Goal: Task Accomplishment & Management: Manage account settings

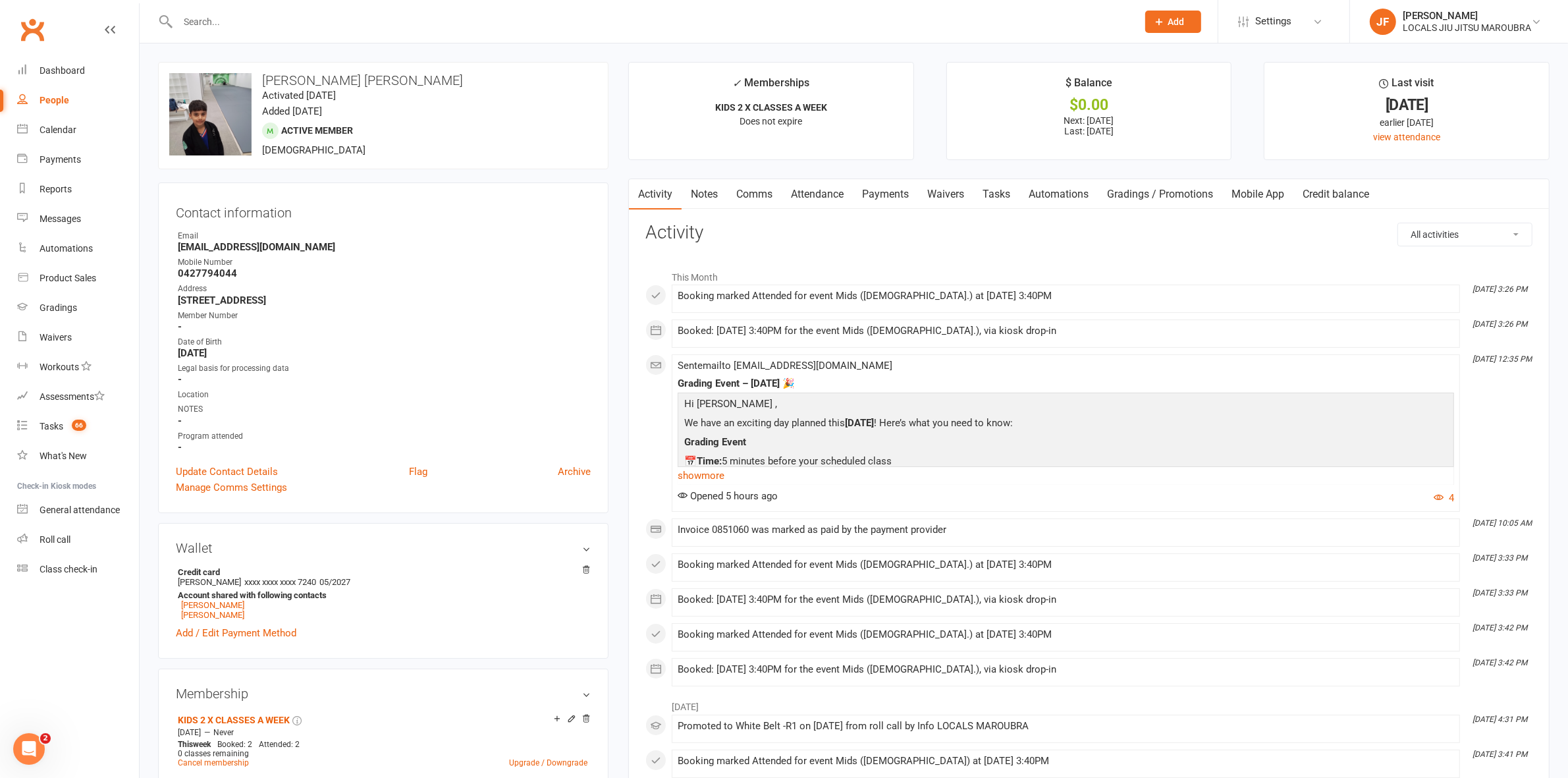
click at [491, 16] on input "text" at bounding box center [651, 22] width 954 height 19
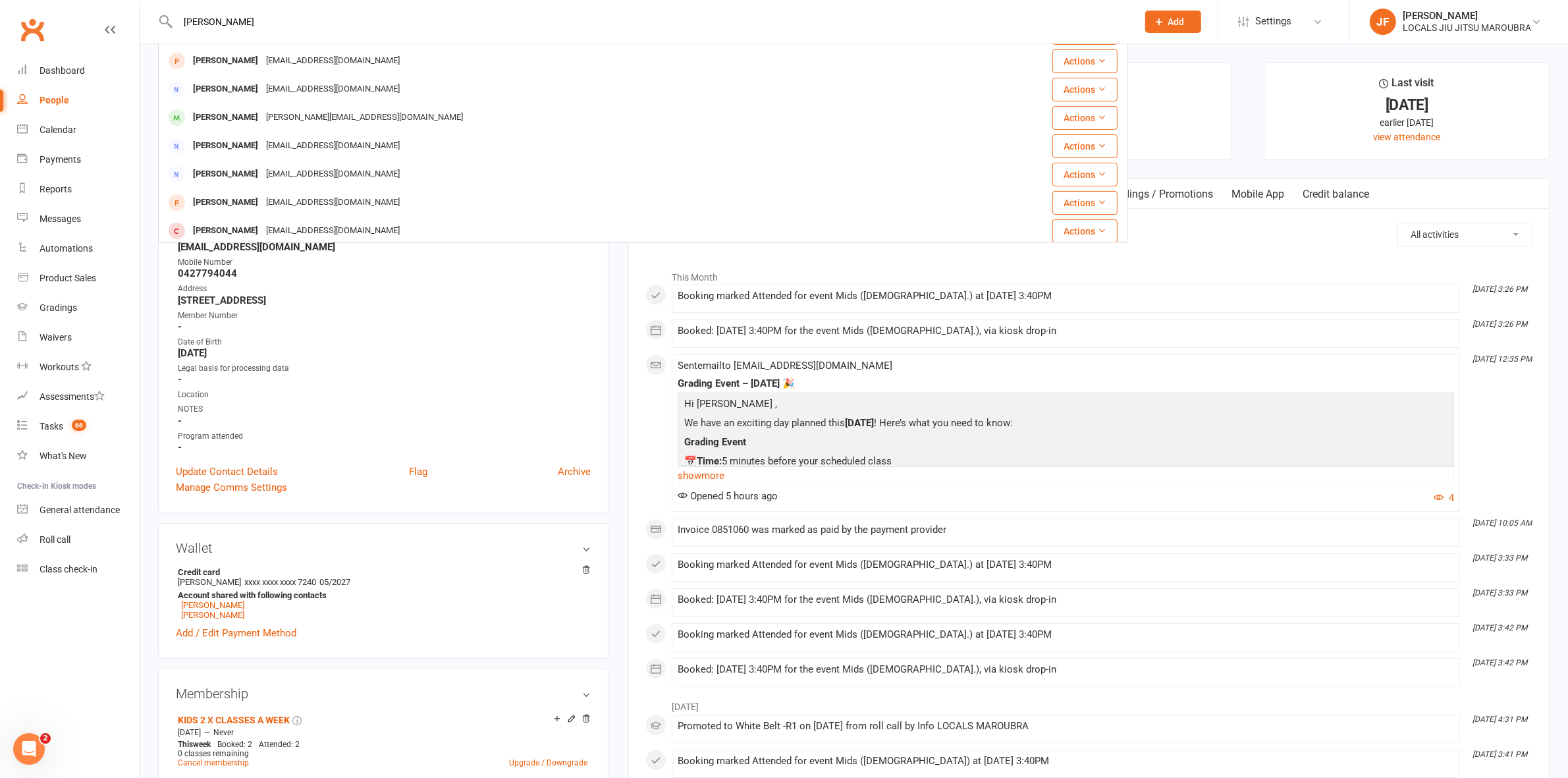
scroll to position [368, 0]
click at [247, 16] on input "barney" at bounding box center [651, 22] width 954 height 19
paste input "annemarieod1204@gmail.com"
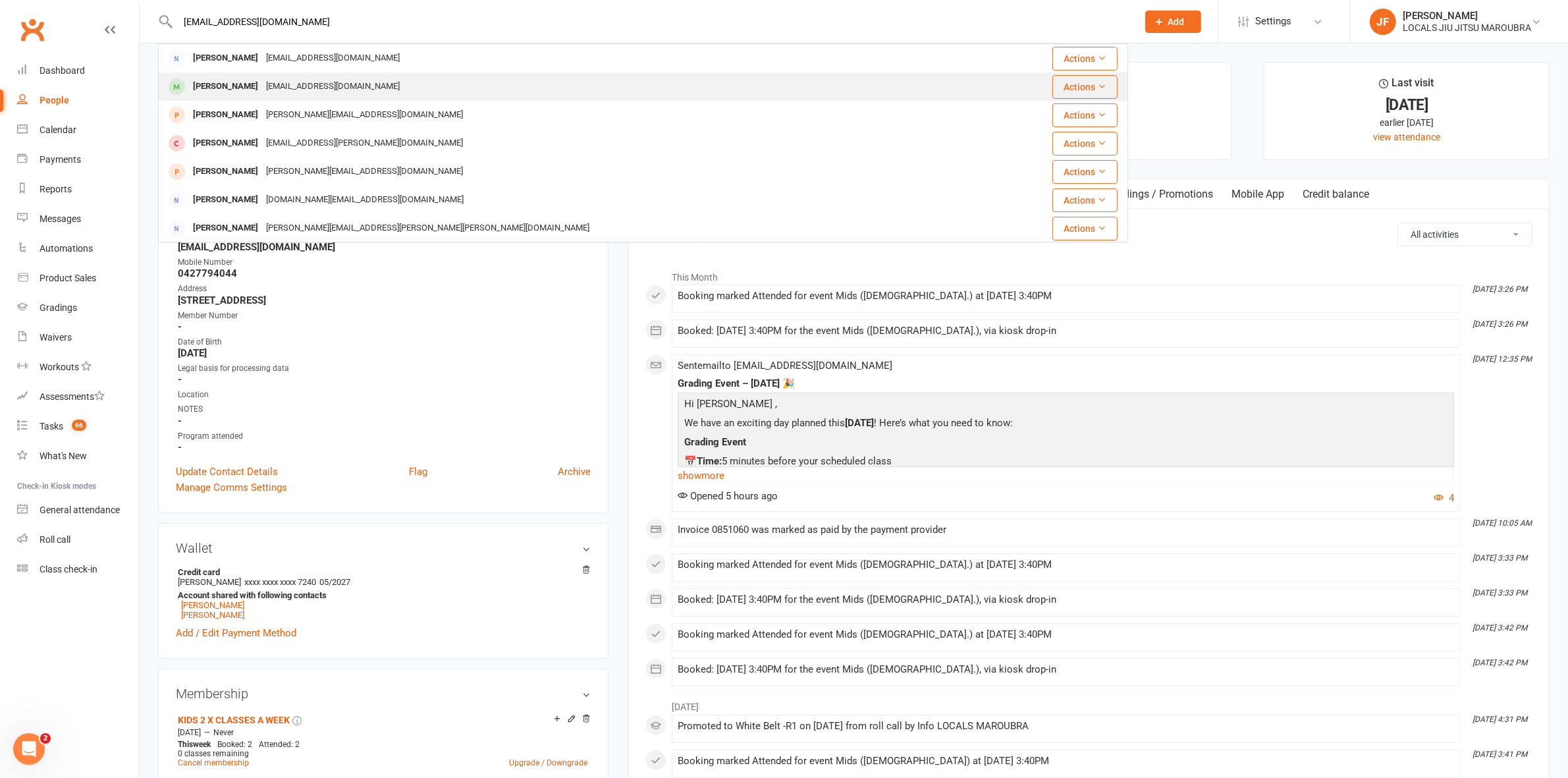
type input "annemarieod1204@gmail.com"
click at [289, 87] on div "annemarieod1204@gmail.com" at bounding box center [333, 87] width 141 height 19
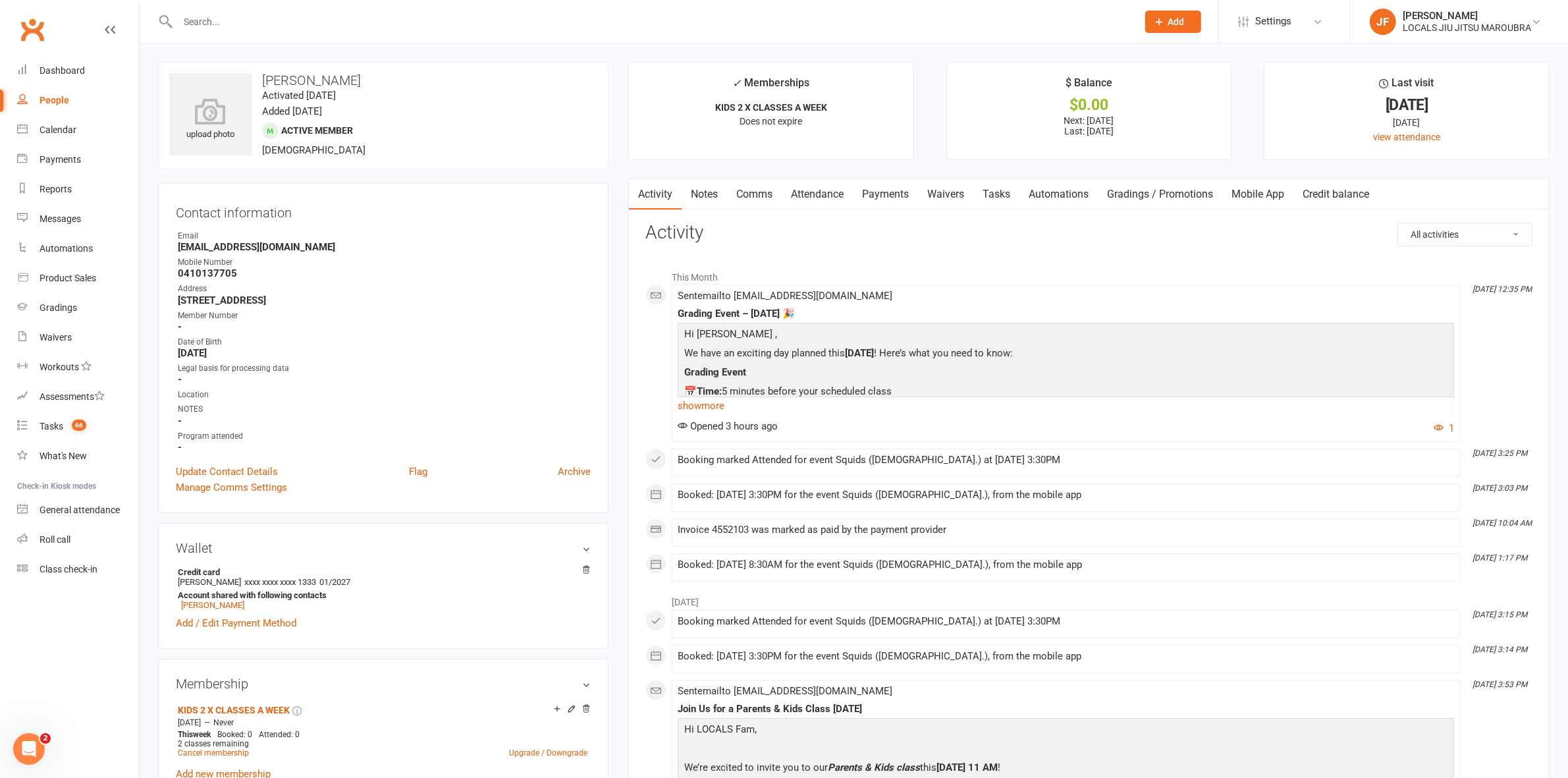
click at [1019, 28] on input "text" at bounding box center [651, 22] width 954 height 19
click at [521, 23] on input "text" at bounding box center [651, 22] width 954 height 19
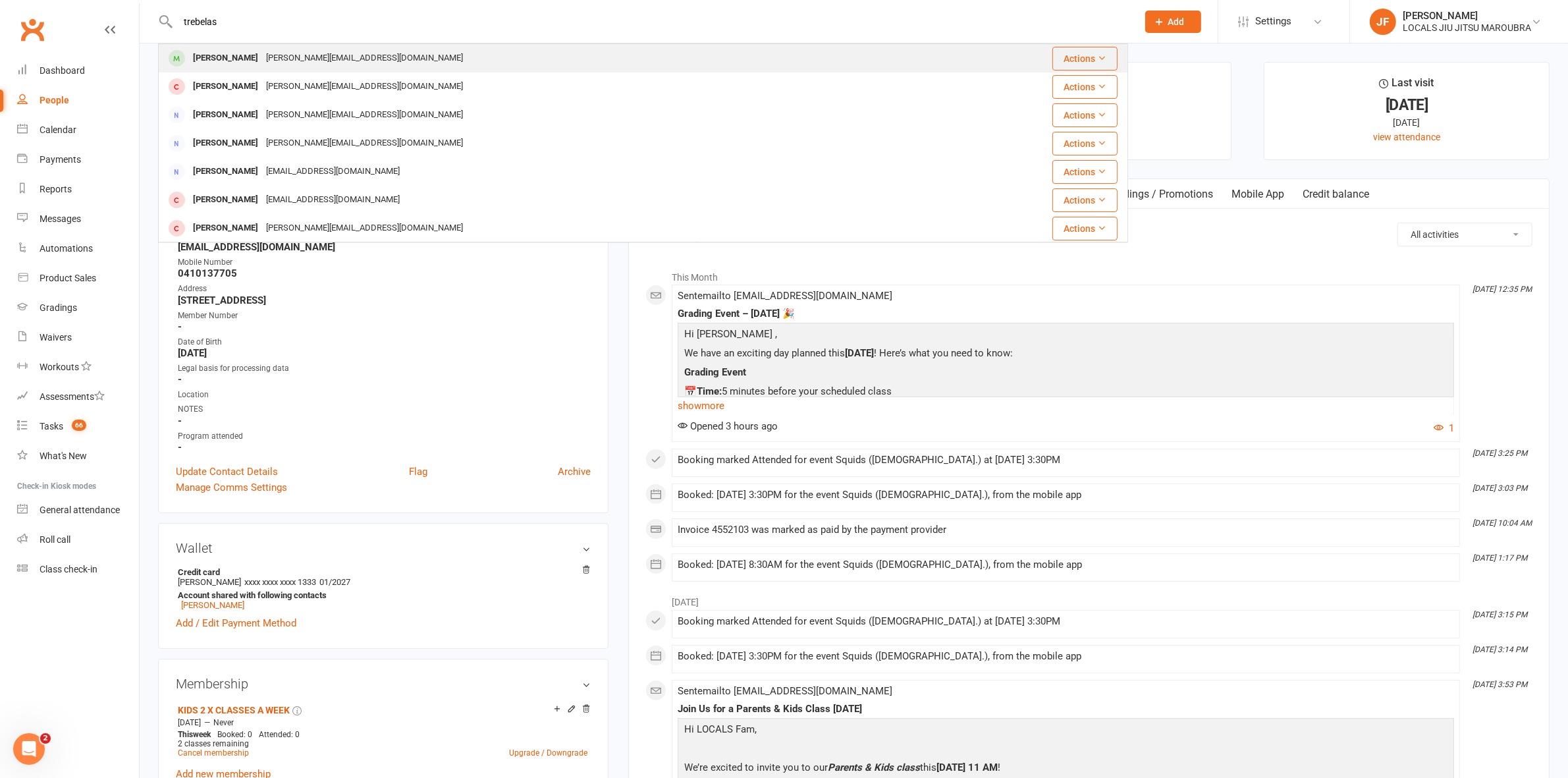
type input "trebelas"
click at [237, 58] on div "Connor Trebelas" at bounding box center [225, 58] width 73 height 19
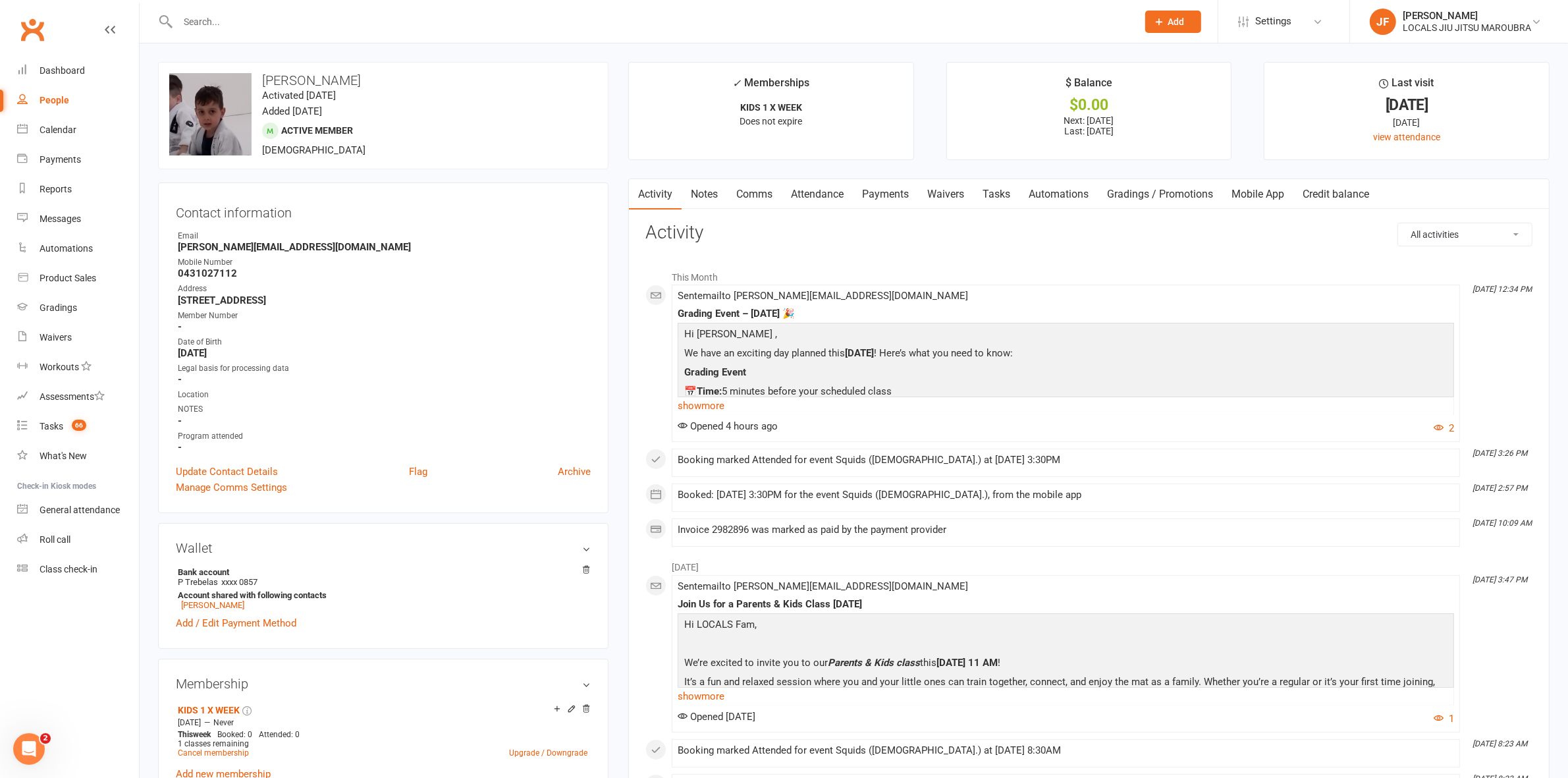
drag, startPoint x: 484, startPoint y: 30, endPoint x: 479, endPoint y: 25, distance: 7.1
click at [483, 30] on input "text" at bounding box center [651, 22] width 954 height 19
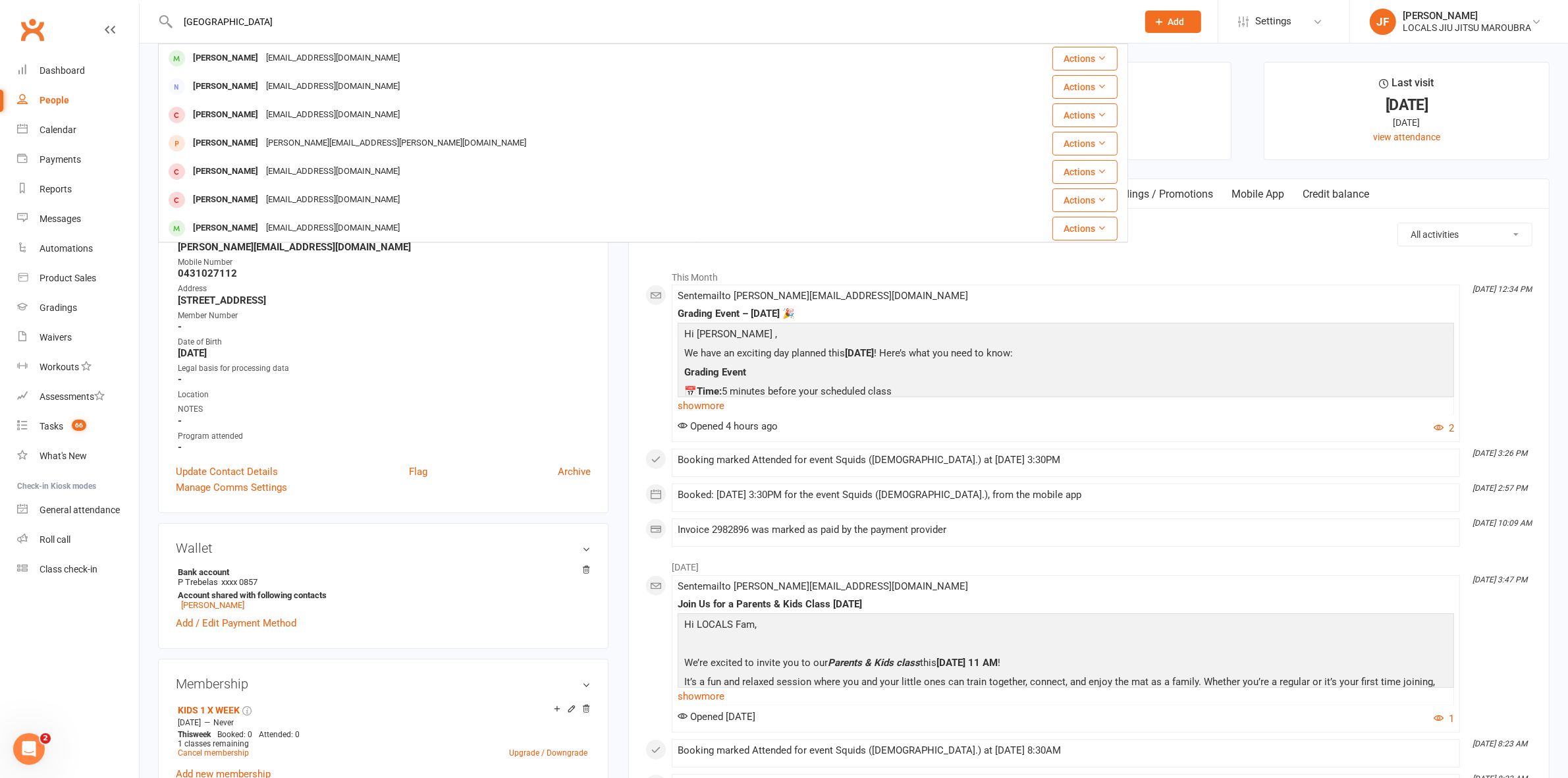
type input "colombo"
click at [249, 56] on div "Corey Colombo" at bounding box center [225, 58] width 73 height 19
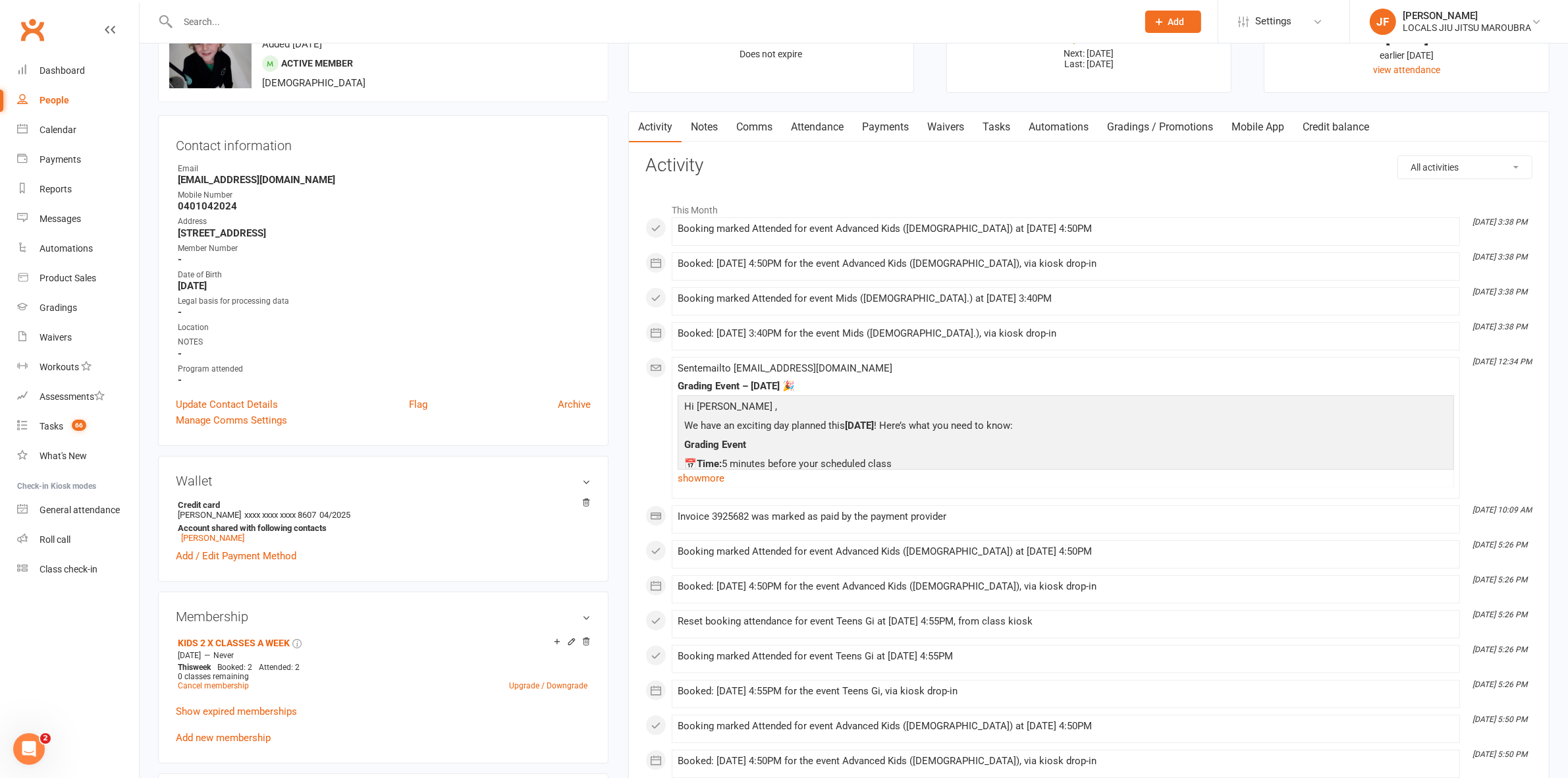
scroll to position [329, 0]
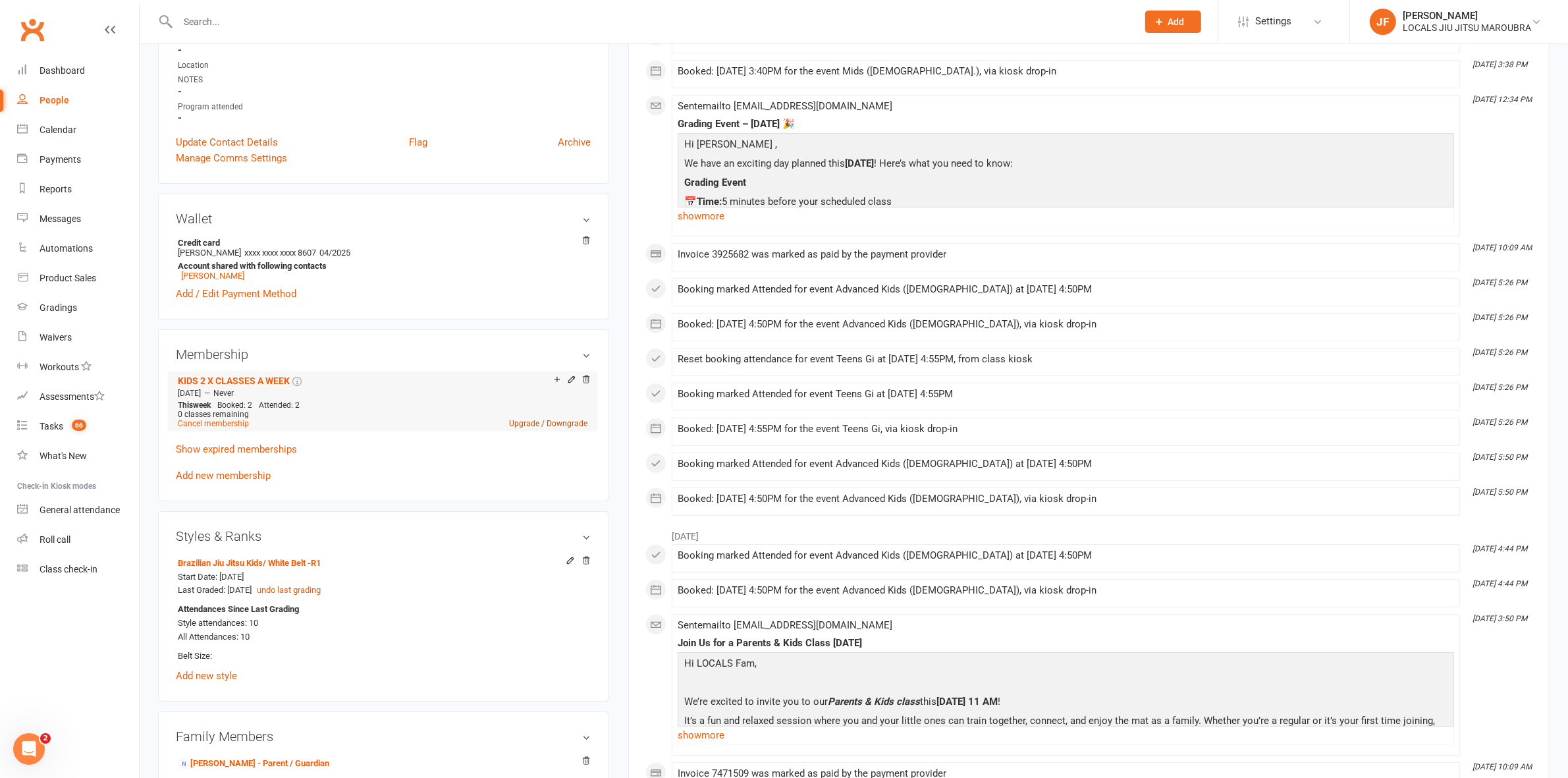
click at [574, 427] on link "Upgrade / Downgrade" at bounding box center [548, 424] width 78 height 9
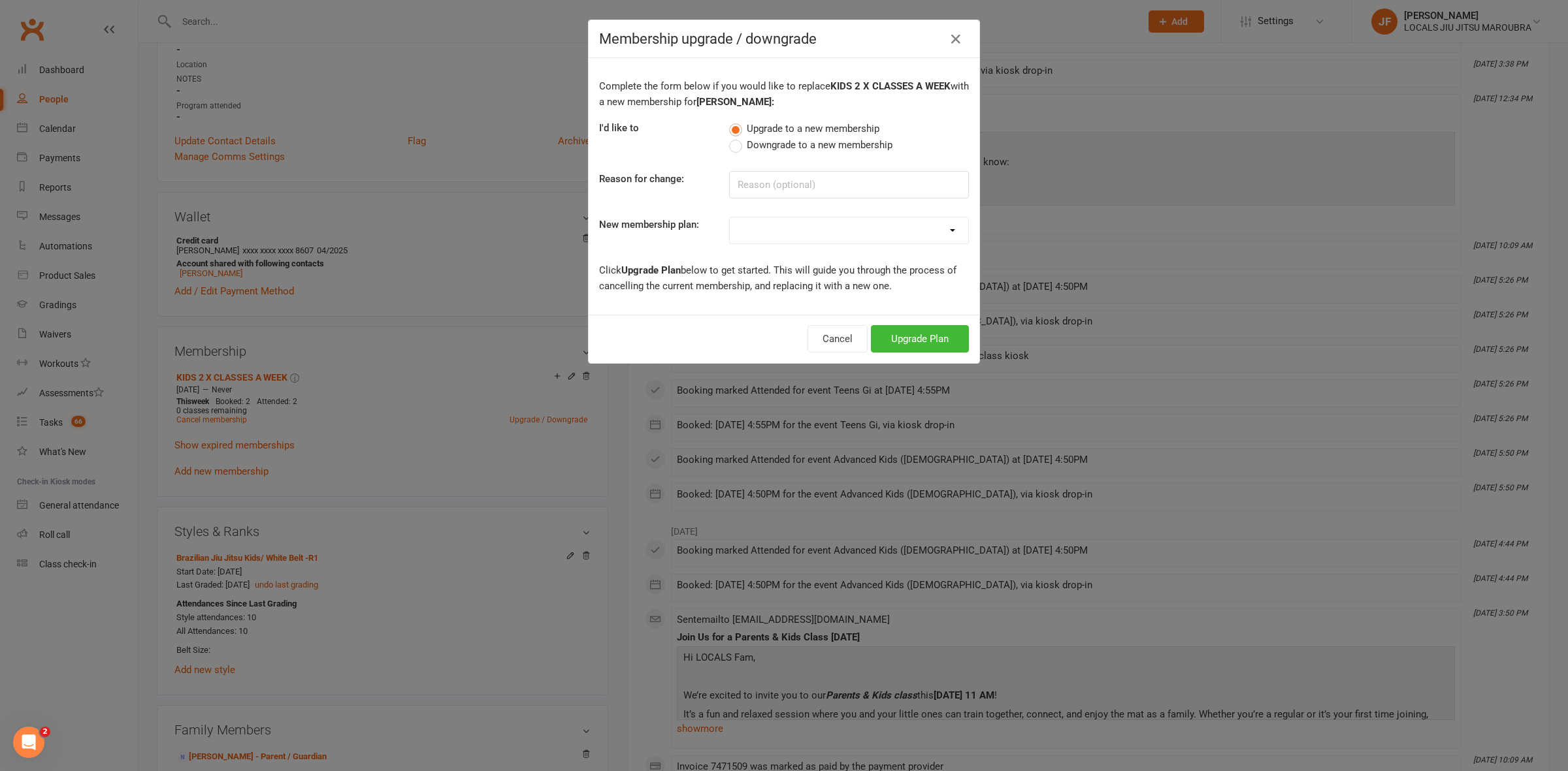
drag, startPoint x: 1105, startPoint y: 441, endPoint x: 1094, endPoint y: 367, distance: 74.8
click at [1105, 426] on div "Membership upgrade / downgrade Complete the form below if you would like to rep…" at bounding box center [784, 385] width 1568 height 771
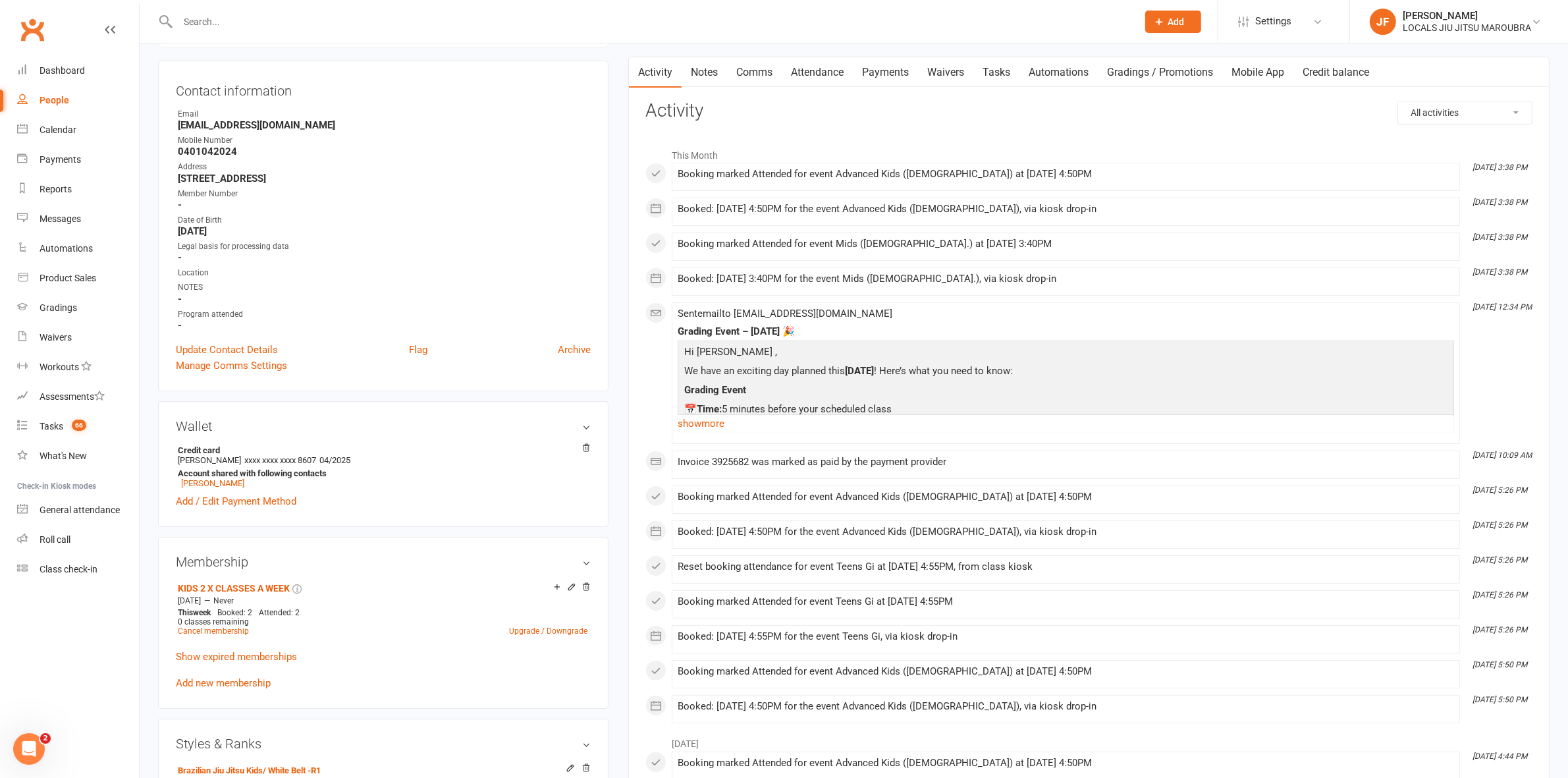
scroll to position [0, 0]
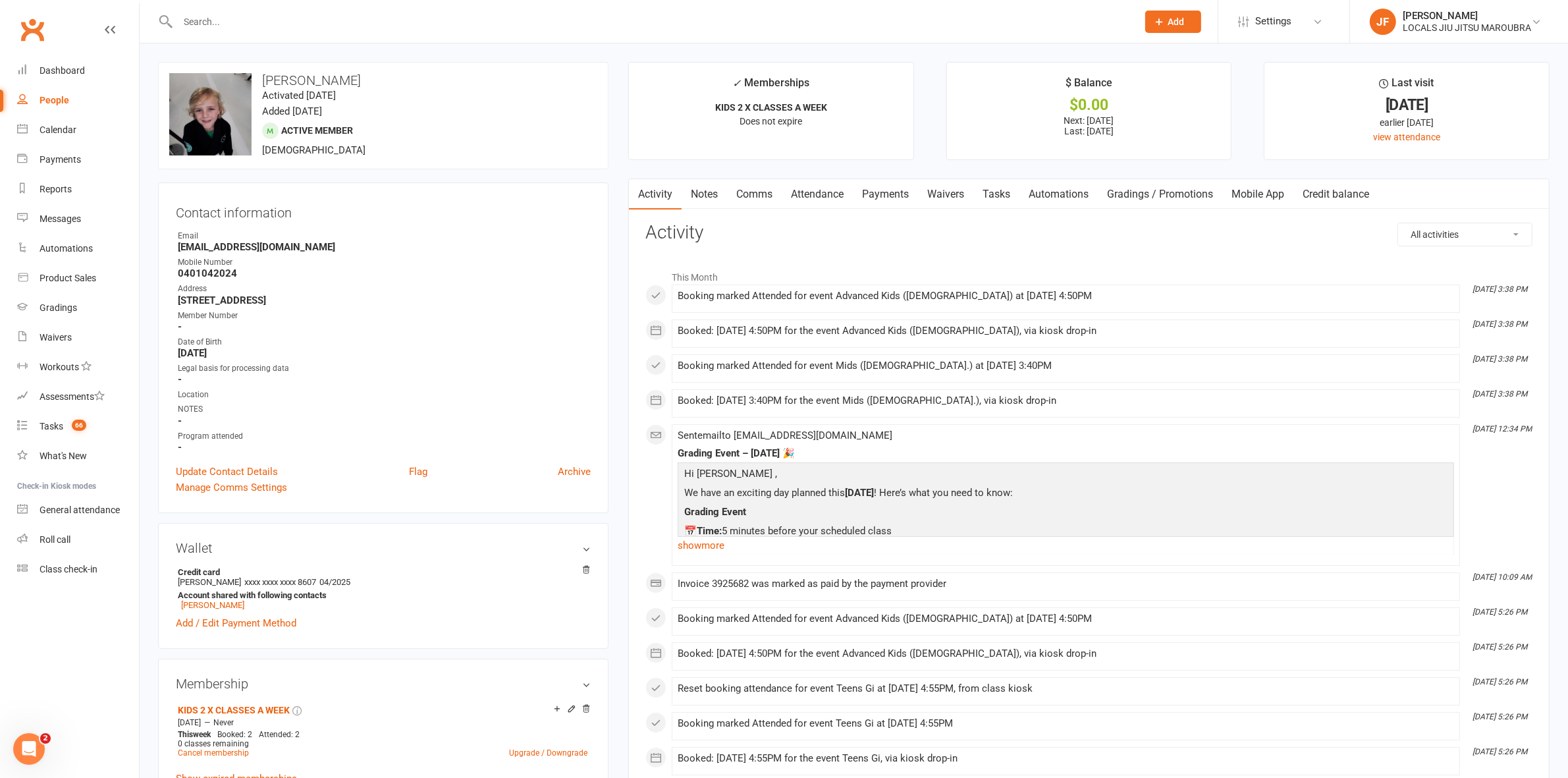
click at [871, 185] on link "Payments" at bounding box center [886, 194] width 65 height 31
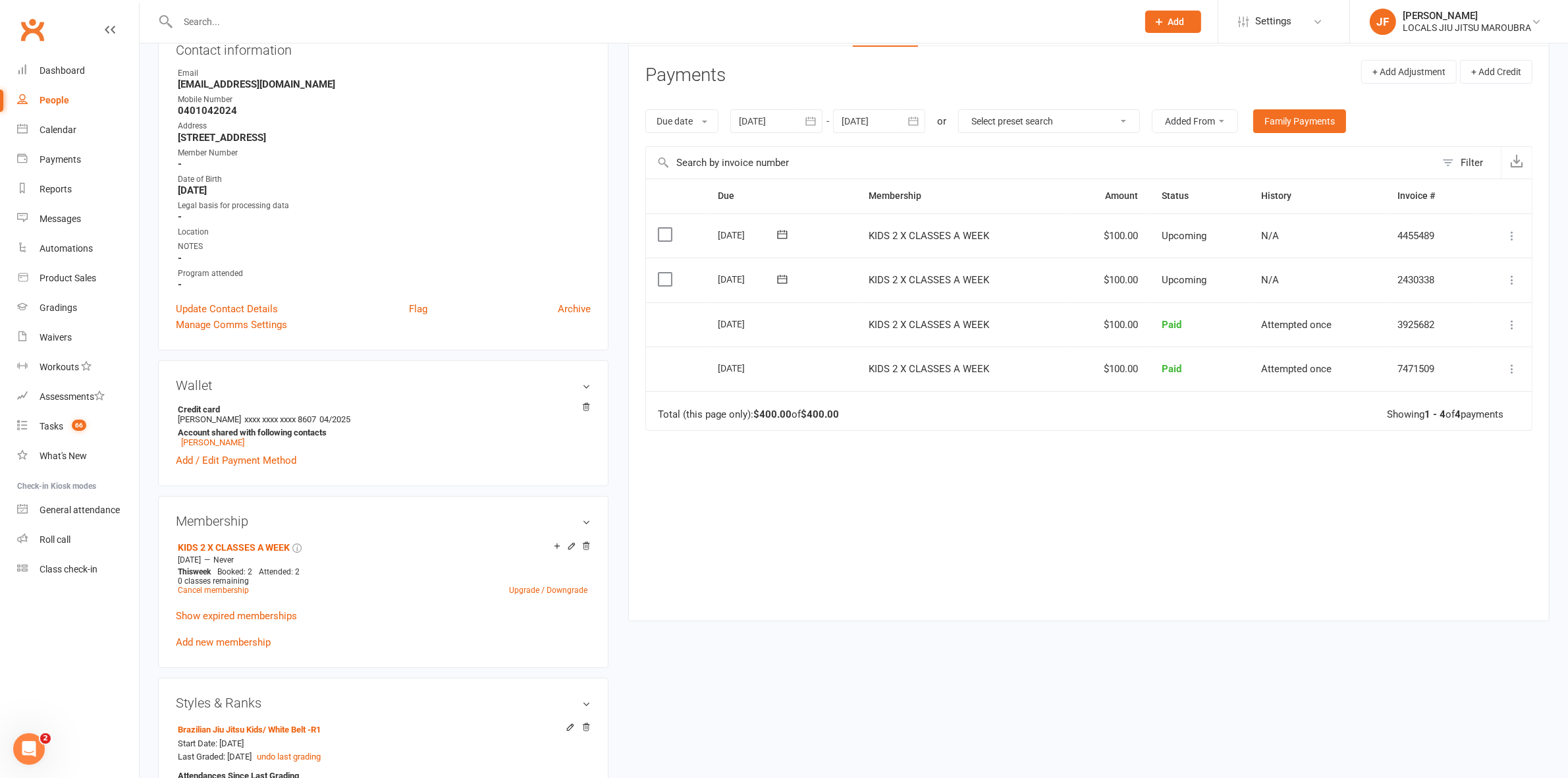
scroll to position [165, 0]
click at [537, 594] on li "KIDS 2 X CLASSES A WEEK Sep 19 2024 — Never This week Booked: 2 Attended: 2 0 c…" at bounding box center [383, 566] width 416 height 60
click at [536, 591] on link "Upgrade / Downgrade" at bounding box center [548, 588] width 78 height 9
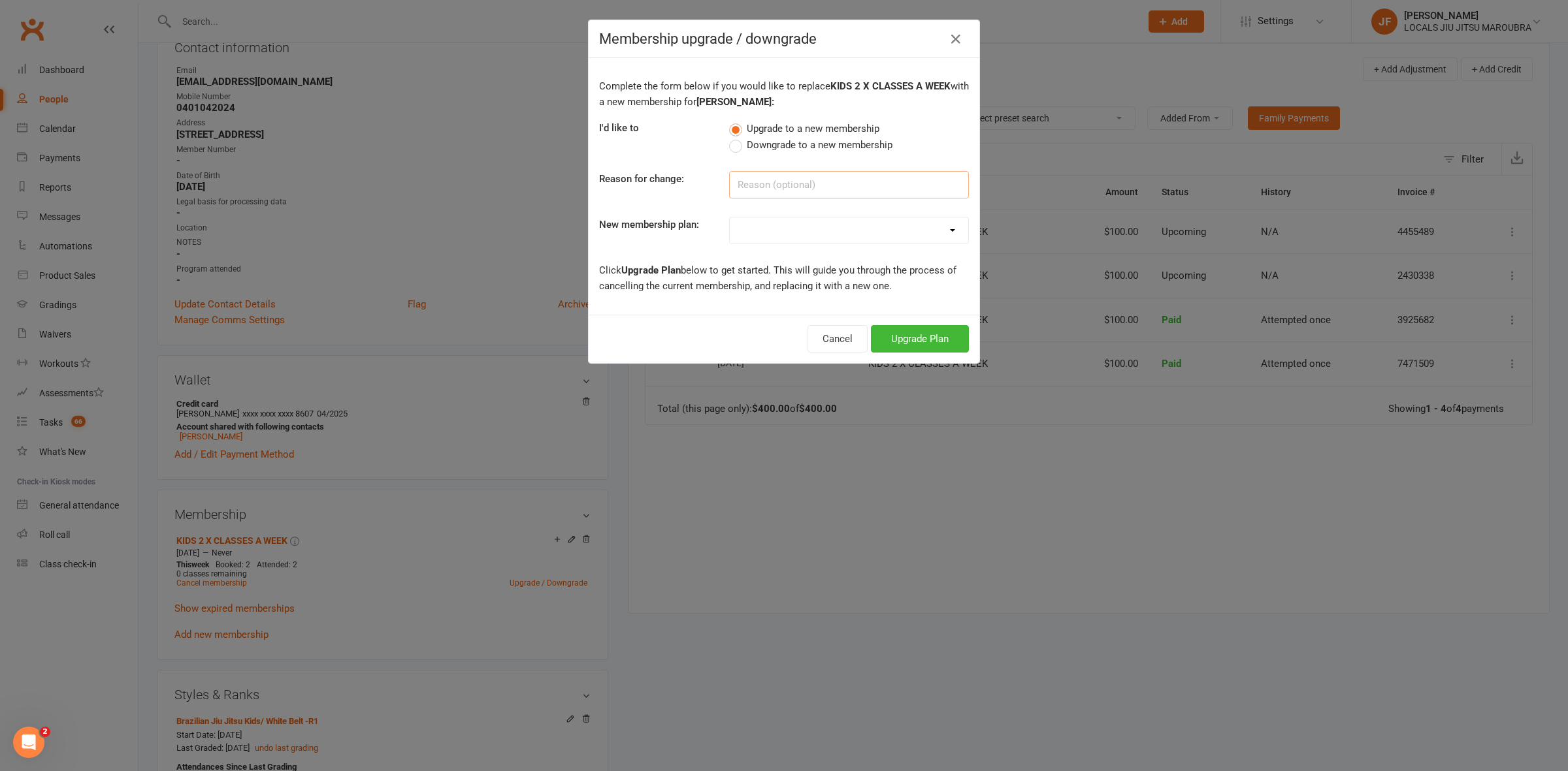
click at [749, 187] on input at bounding box center [849, 184] width 240 height 27
type input "Upgrade"
click at [763, 218] on select "ADULTS UNLIMITED ADULTS 2 X CLASSES A WEEK ADULTS STUDENT KIDS 1 X WEEK KIDS 1 …" at bounding box center [849, 230] width 238 height 26
select select "7"
click at [730, 218] on select "ADULTS UNLIMITED ADULTS 2 X CLASSES A WEEK ADULTS STUDENT KIDS 1 X WEEK KIDS 1 …" at bounding box center [849, 230] width 238 height 26
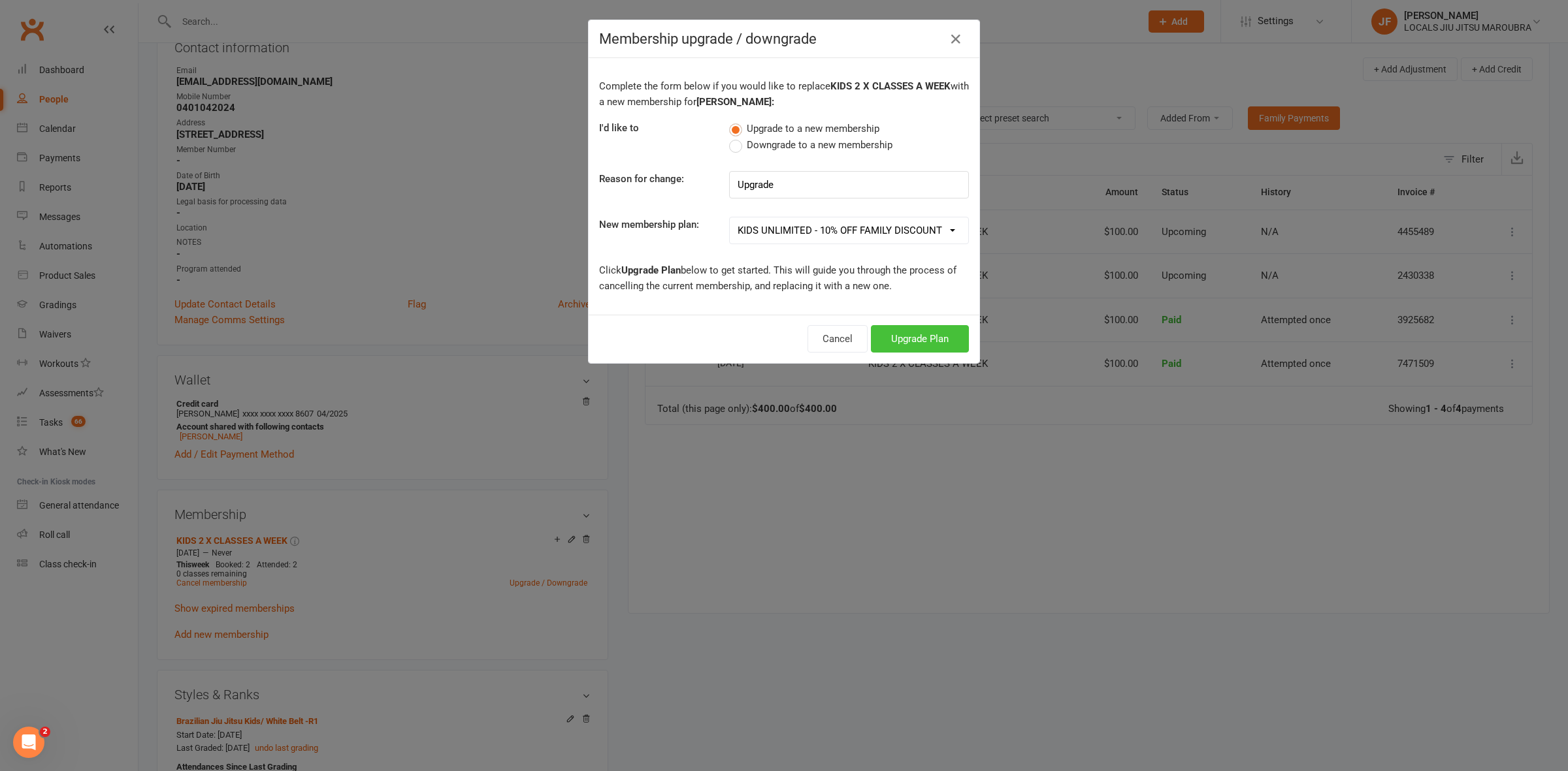
click at [903, 342] on button "Upgrade Plan" at bounding box center [920, 339] width 98 height 27
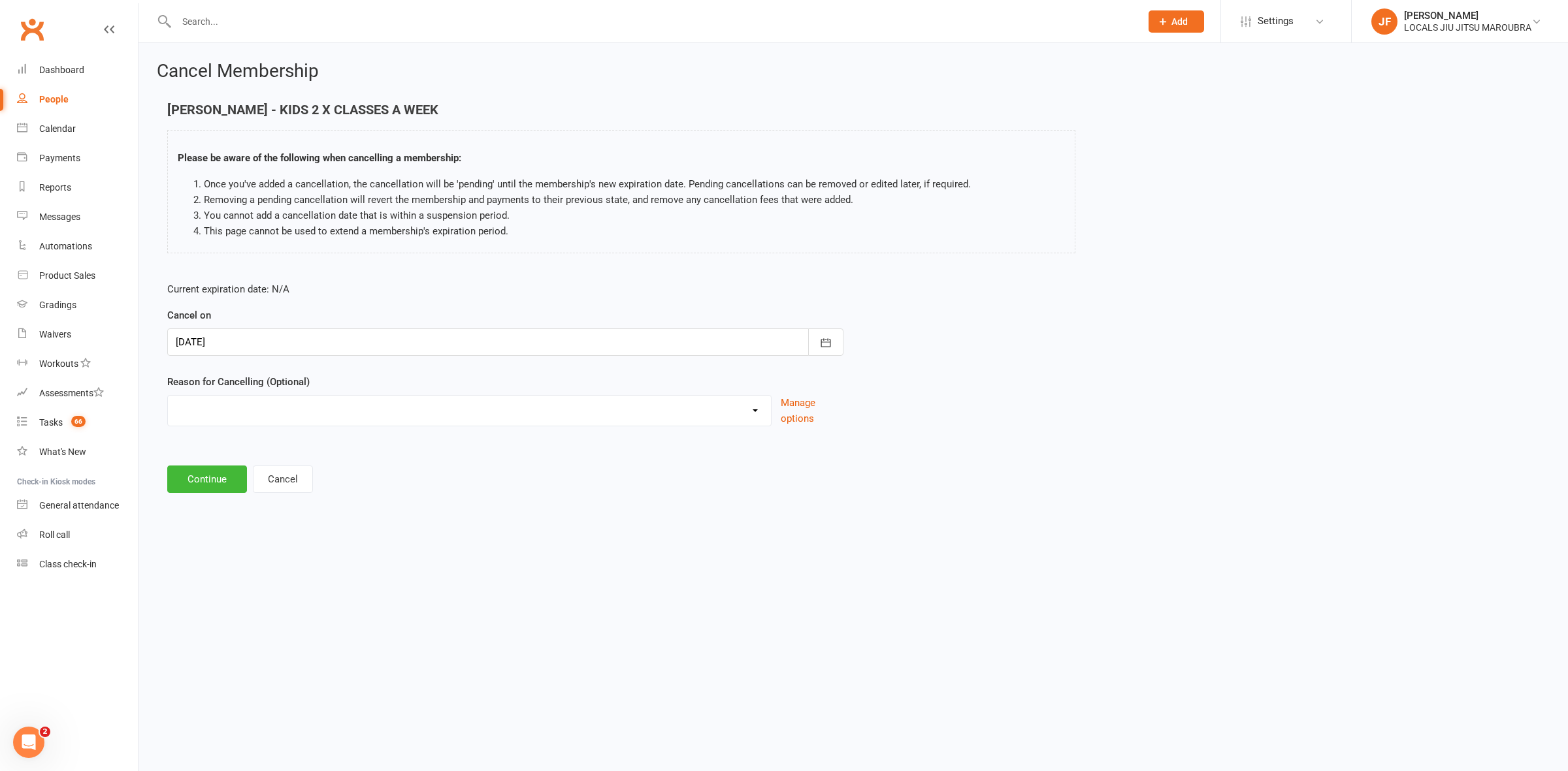
click at [455, 419] on select "Downgrade Financial Holiday Injury Lost motivation Relocation Schedule school c…" at bounding box center [469, 408] width 603 height 26
select select "8"
click at [168, 395] on select "Downgrade Financial Holiday Injury Lost motivation Relocation Schedule school c…" at bounding box center [469, 408] width 603 height 26
drag, startPoint x: 211, startPoint y: 484, endPoint x: 345, endPoint y: 383, distance: 167.8
click at [211, 483] on button "Continue" at bounding box center [207, 479] width 80 height 27
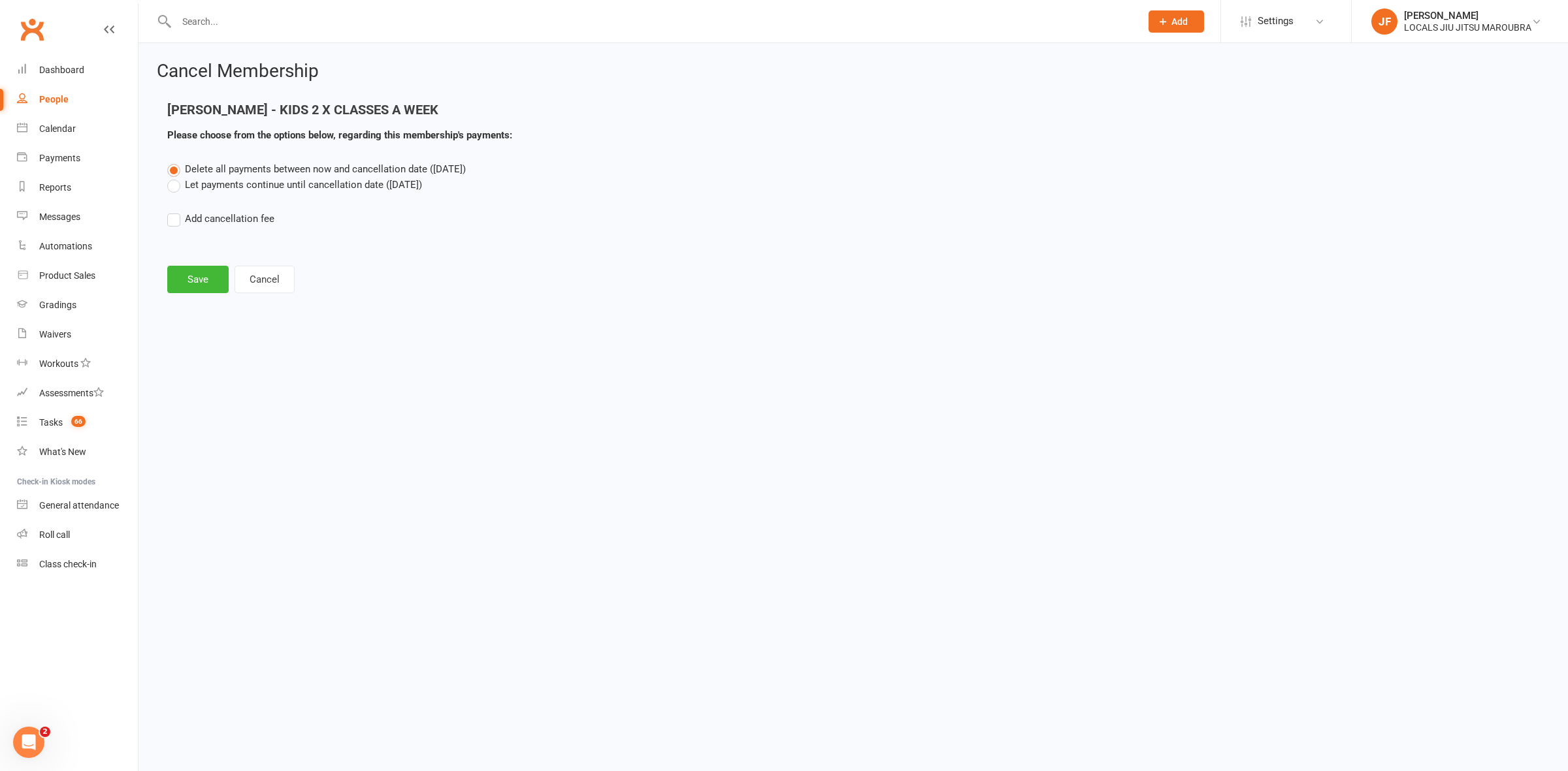
click at [353, 180] on label "Let payments continue until cancellation date (Aug 13, 2025)" at bounding box center [295, 184] width 255 height 15
click at [176, 177] on input "Let payments continue until cancellation date (Aug 13, 2025)" at bounding box center [172, 177] width 9 height 0
drag, startPoint x: 185, startPoint y: 275, endPoint x: 393, endPoint y: 223, distance: 214.4
click at [187, 274] on button "Save" at bounding box center [198, 279] width 61 height 27
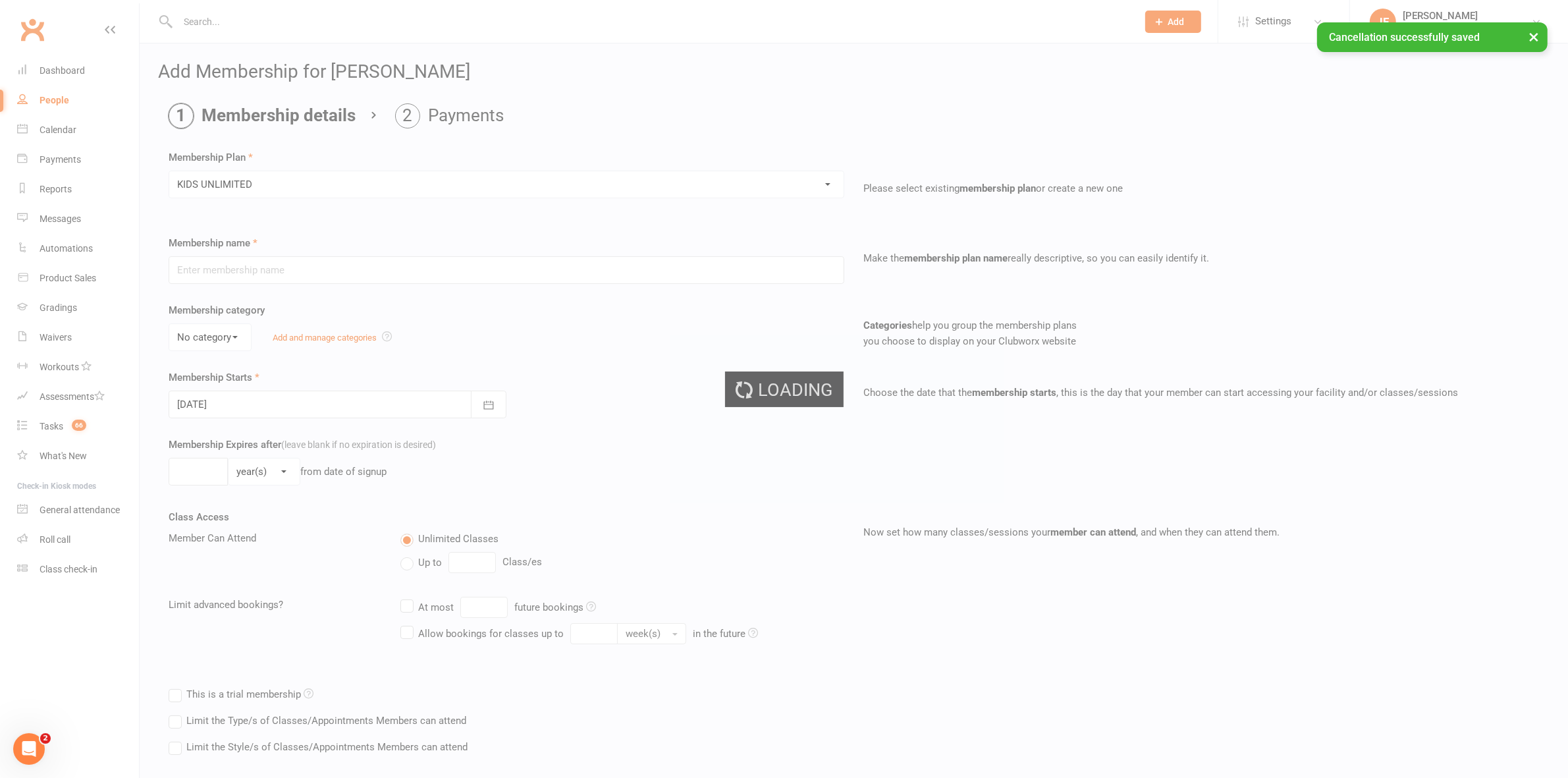
type input "KIDS UNLIMITED"
select select "1"
type input "0"
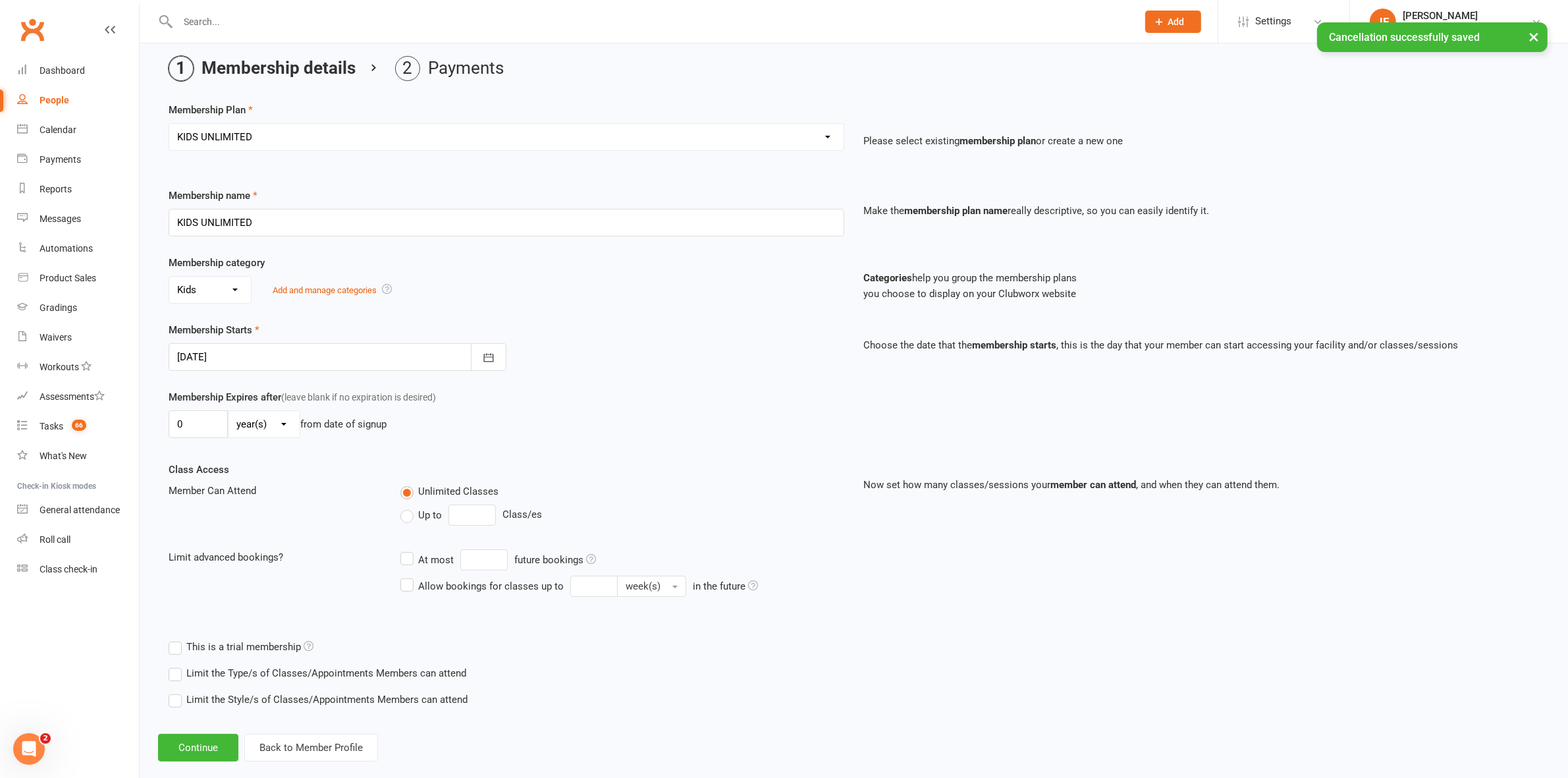
scroll to position [70, 0]
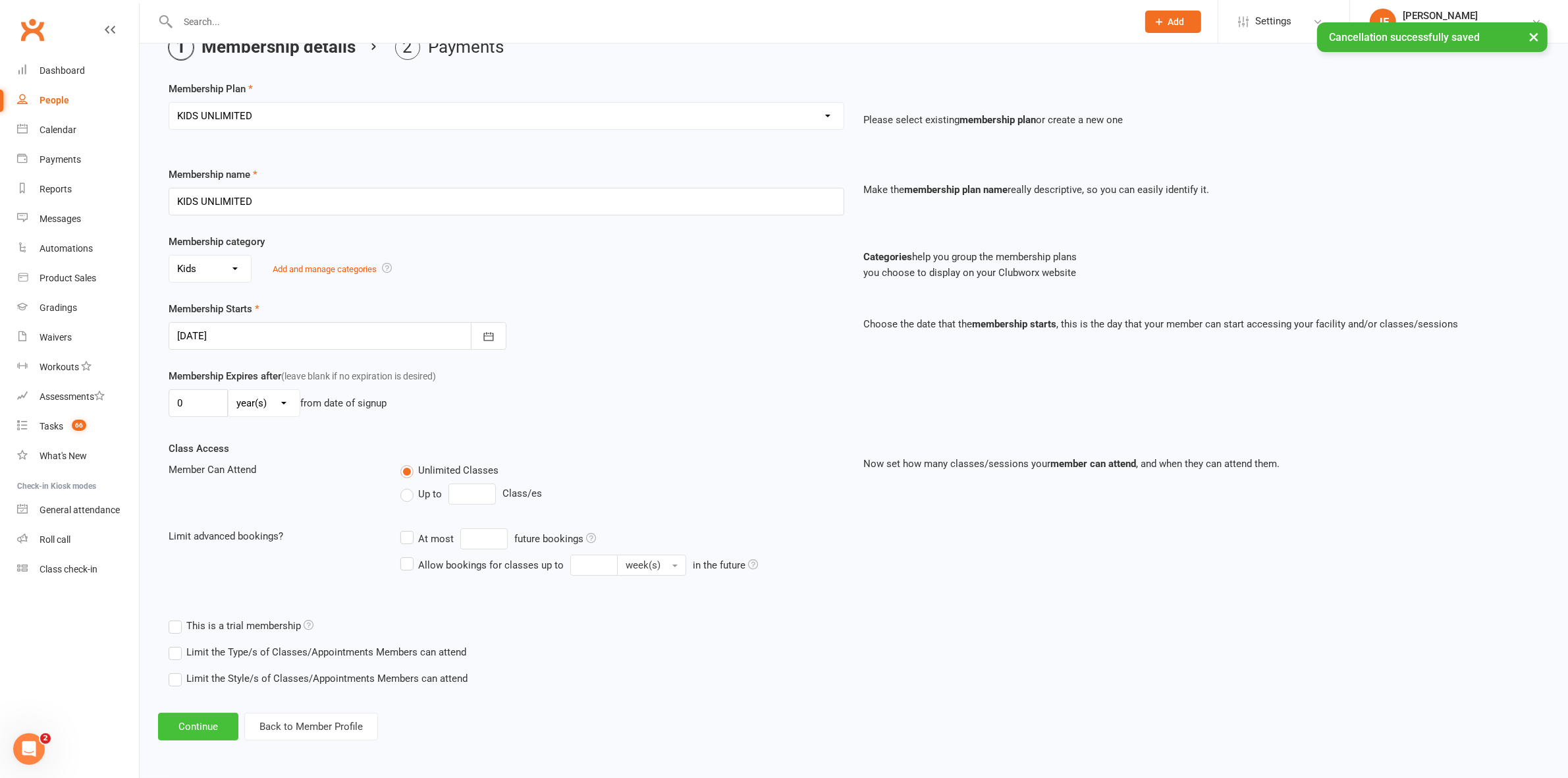
click at [209, 722] on button "Continue" at bounding box center [198, 727] width 80 height 28
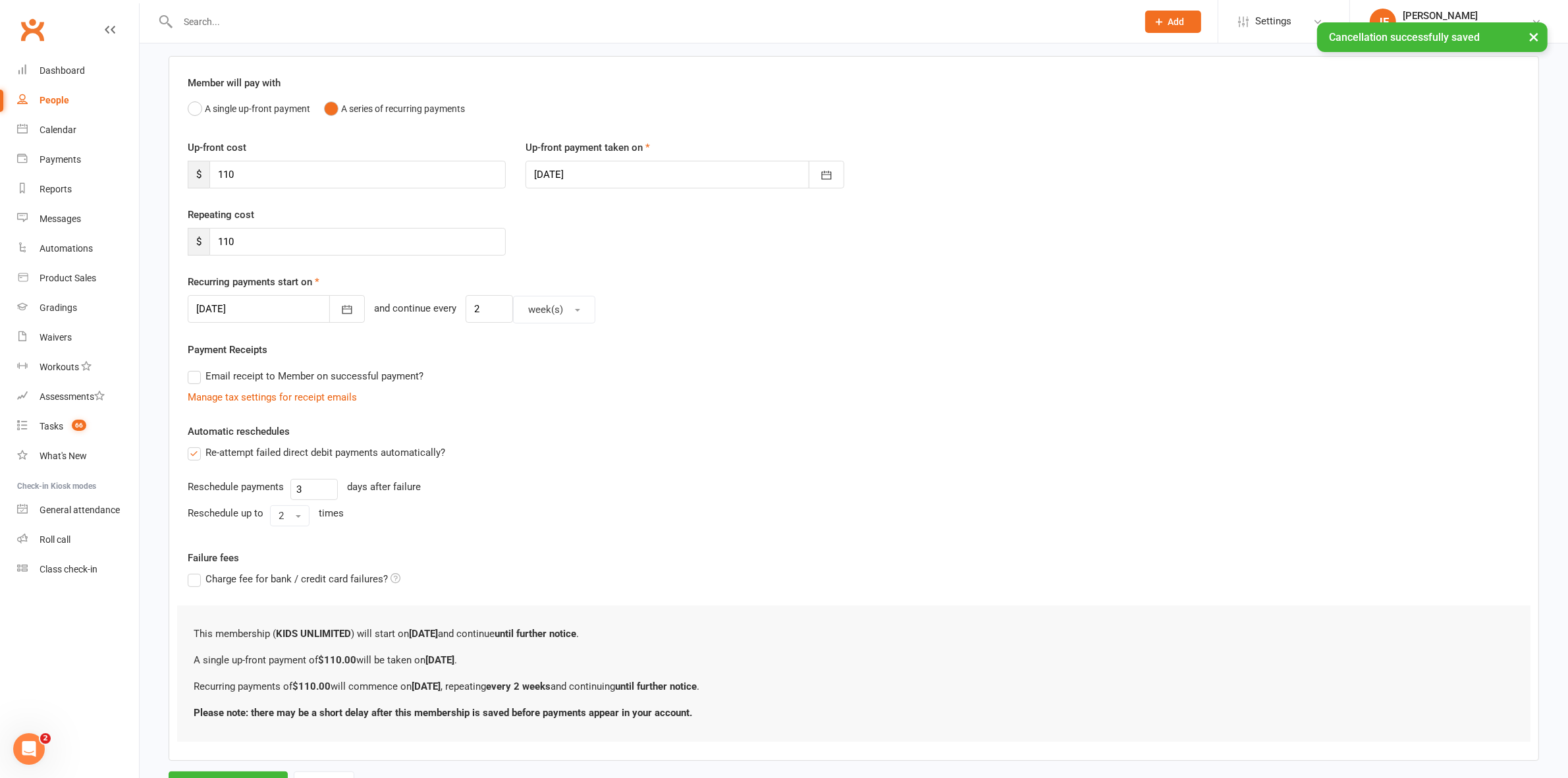
scroll to position [155, 0]
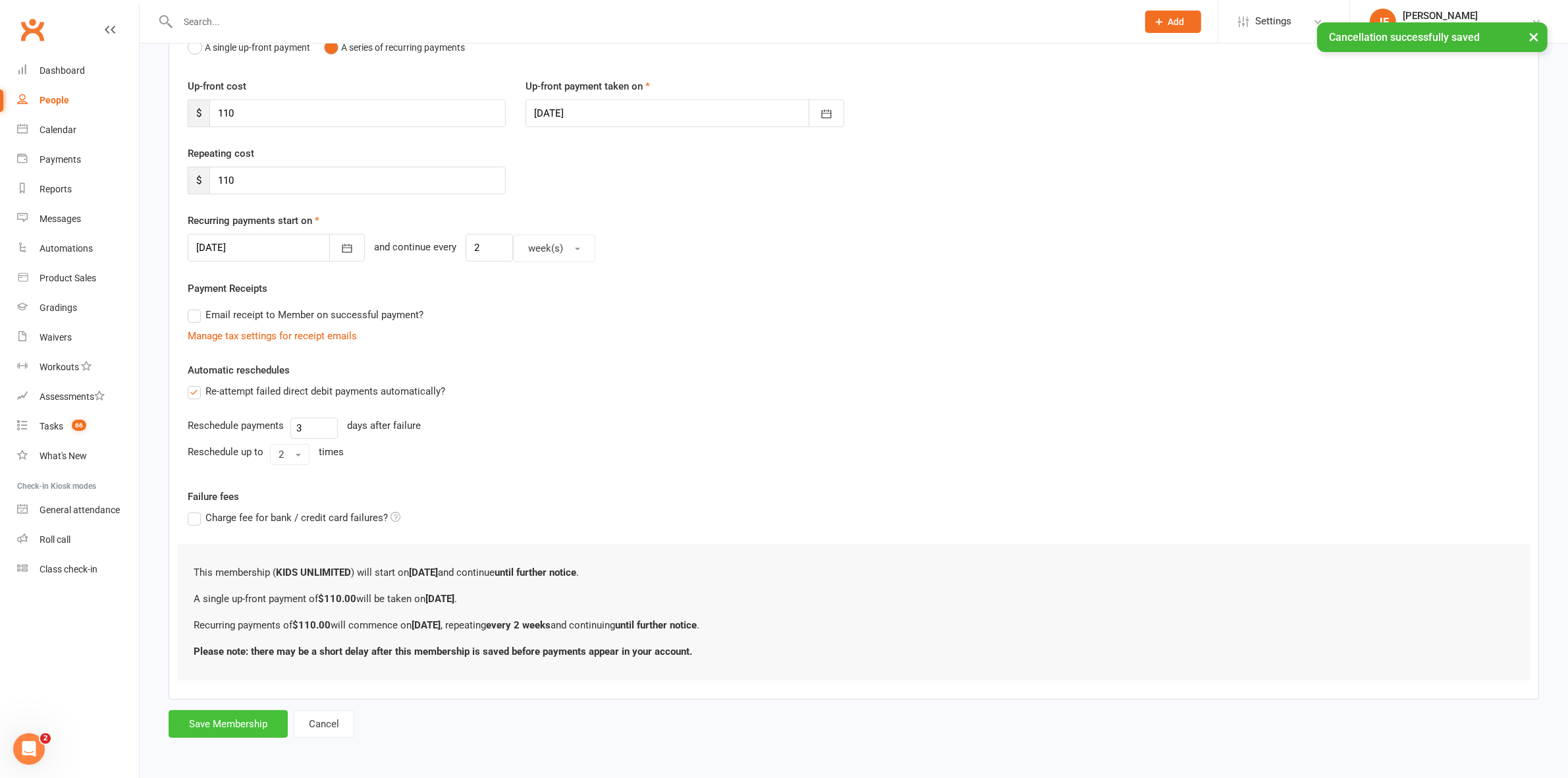
drag, startPoint x: 236, startPoint y: 718, endPoint x: 588, endPoint y: 560, distance: 385.8
click at [237, 716] on button "Save Membership" at bounding box center [228, 724] width 119 height 28
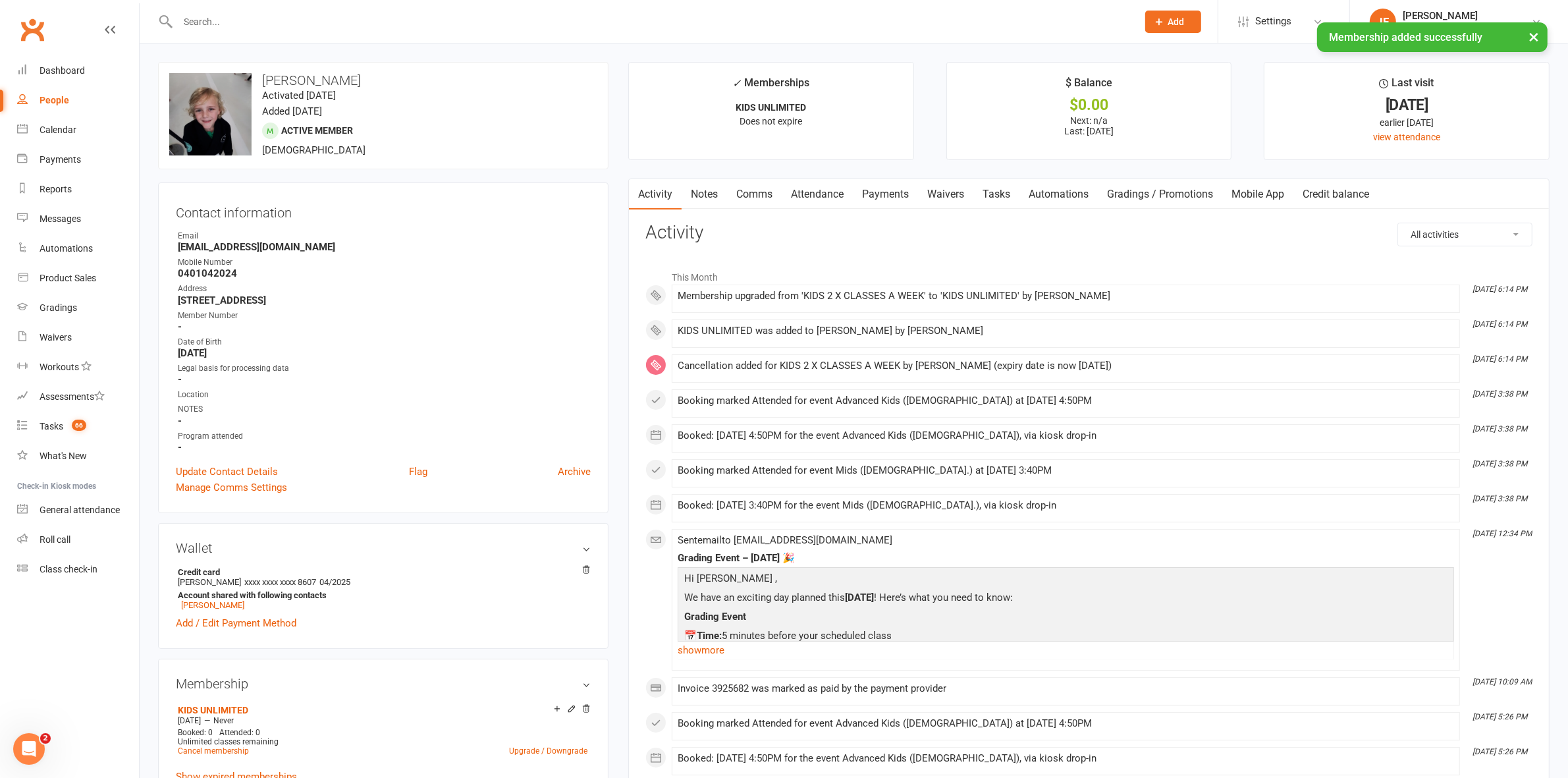
click at [899, 204] on link "Payments" at bounding box center [886, 194] width 65 height 31
